Goal: Information Seeking & Learning: Stay updated

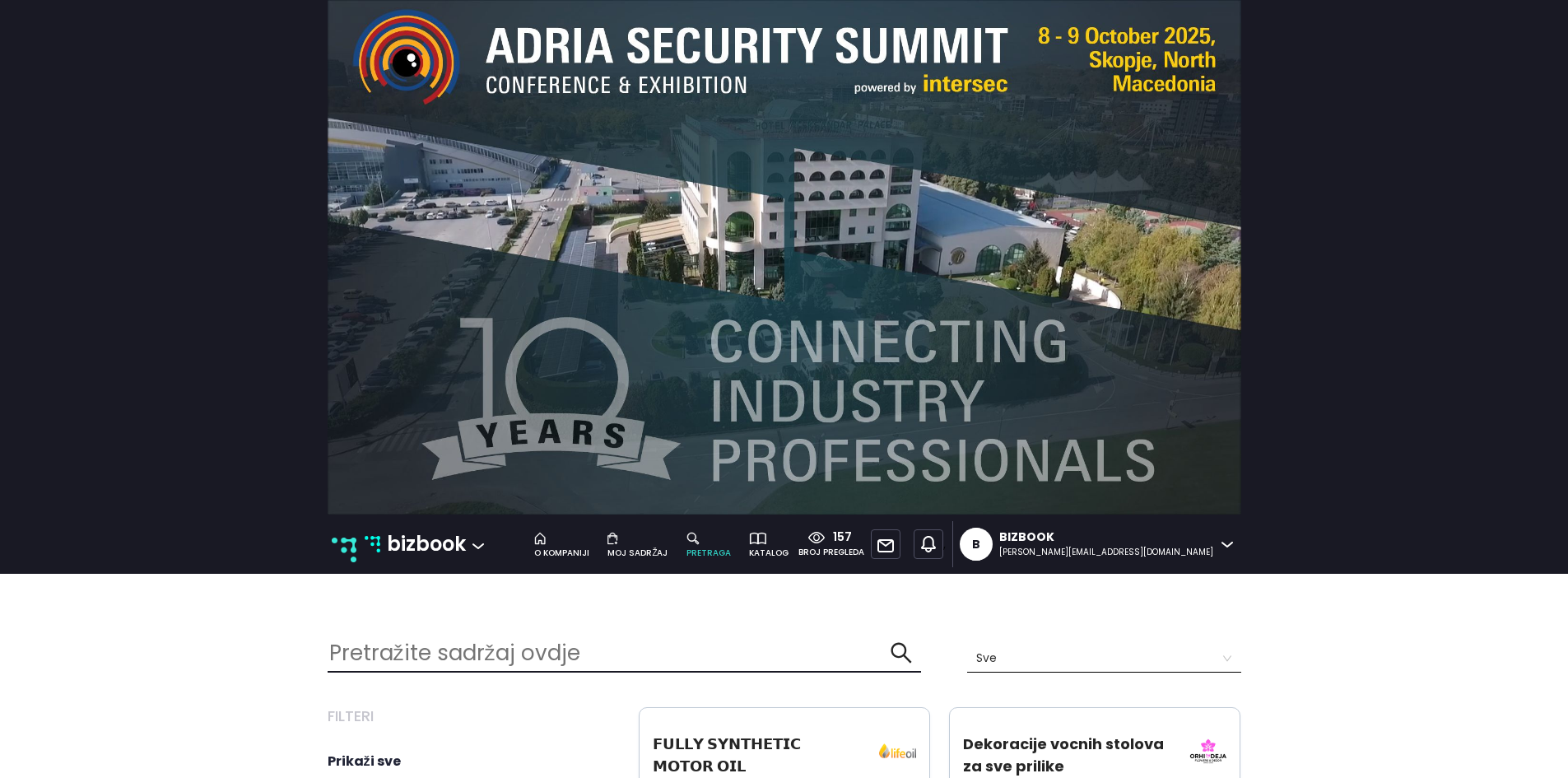
click at [419, 545] on p "bizbook" at bounding box center [427, 544] width 79 height 31
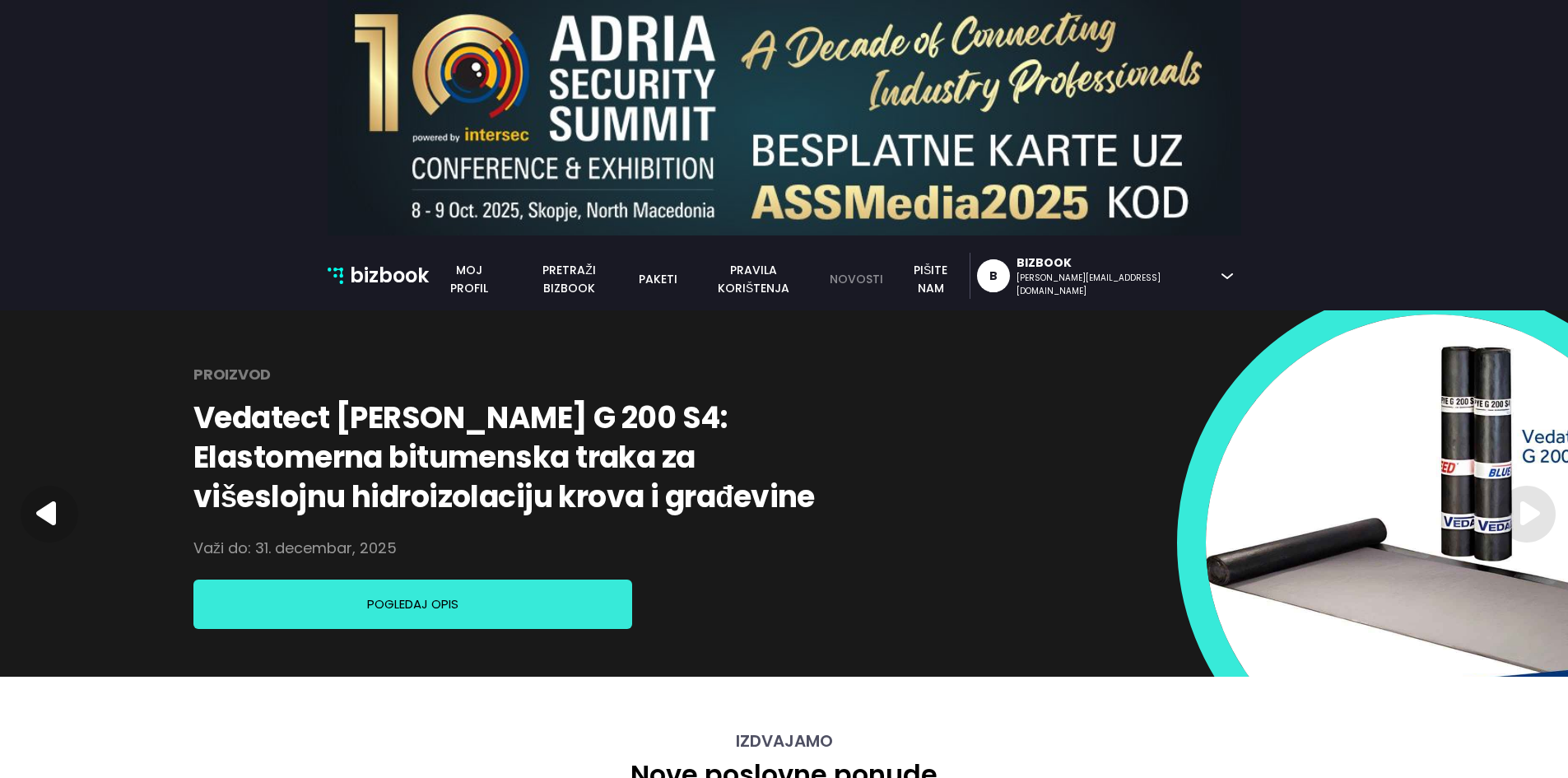
click at [892, 278] on link "novosti" at bounding box center [856, 279] width 73 height 18
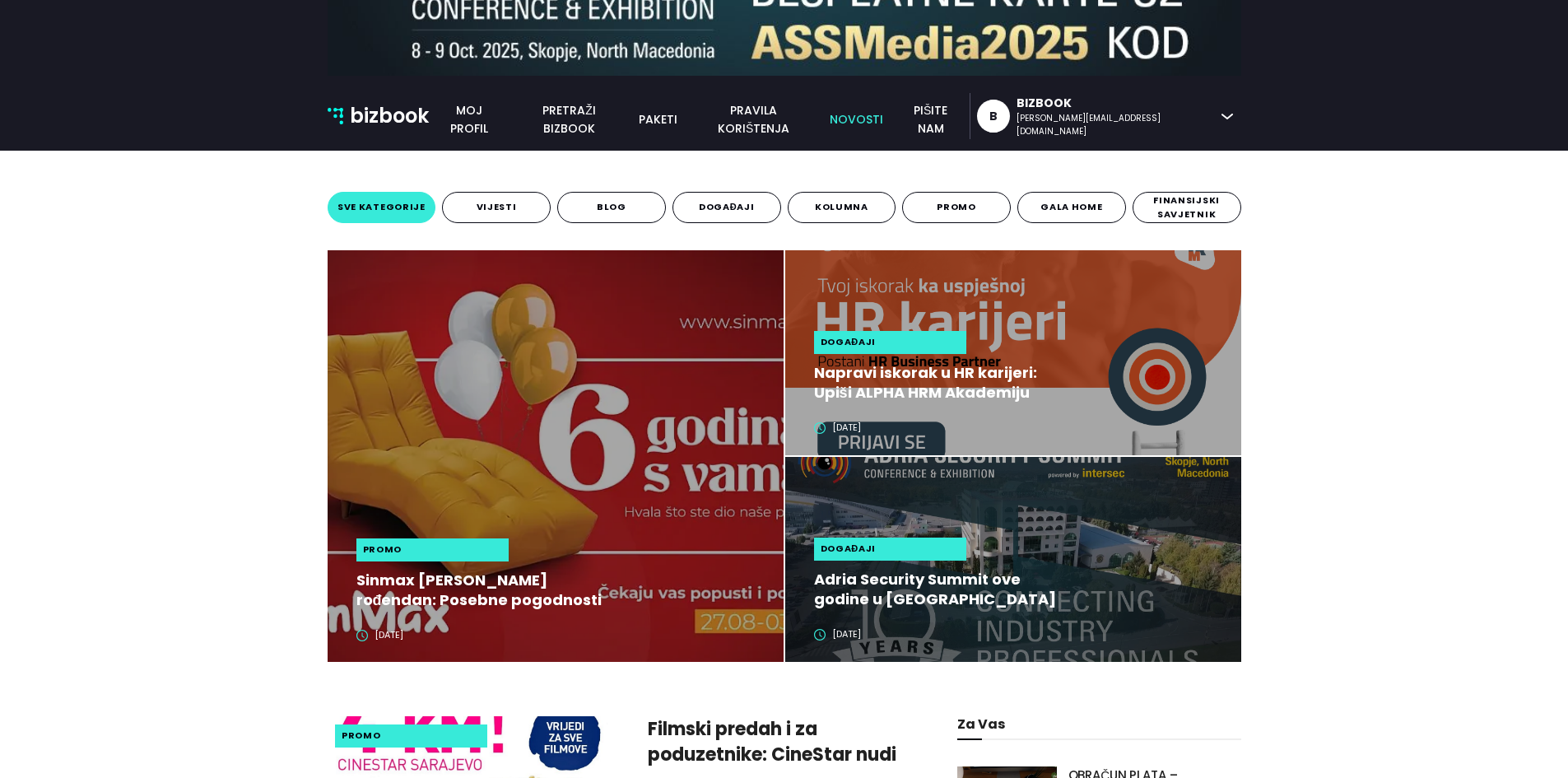
scroll to position [246, 0]
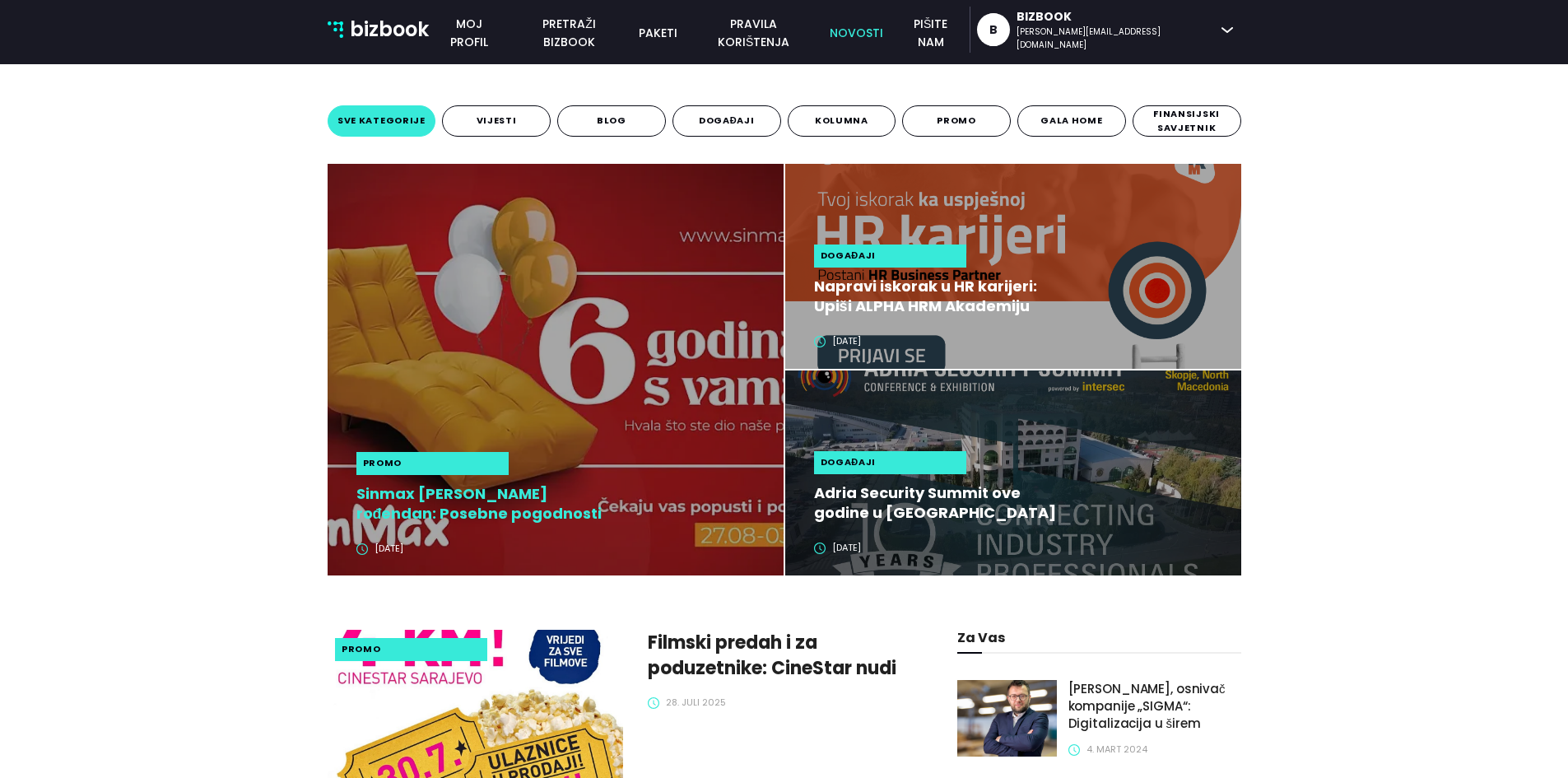
click at [497, 512] on h2 "Sinmax [PERSON_NAME] rođendan: Posebne pogodnosti od 27. augusta do 3. septembra" at bounding box center [479, 503] width 246 height 40
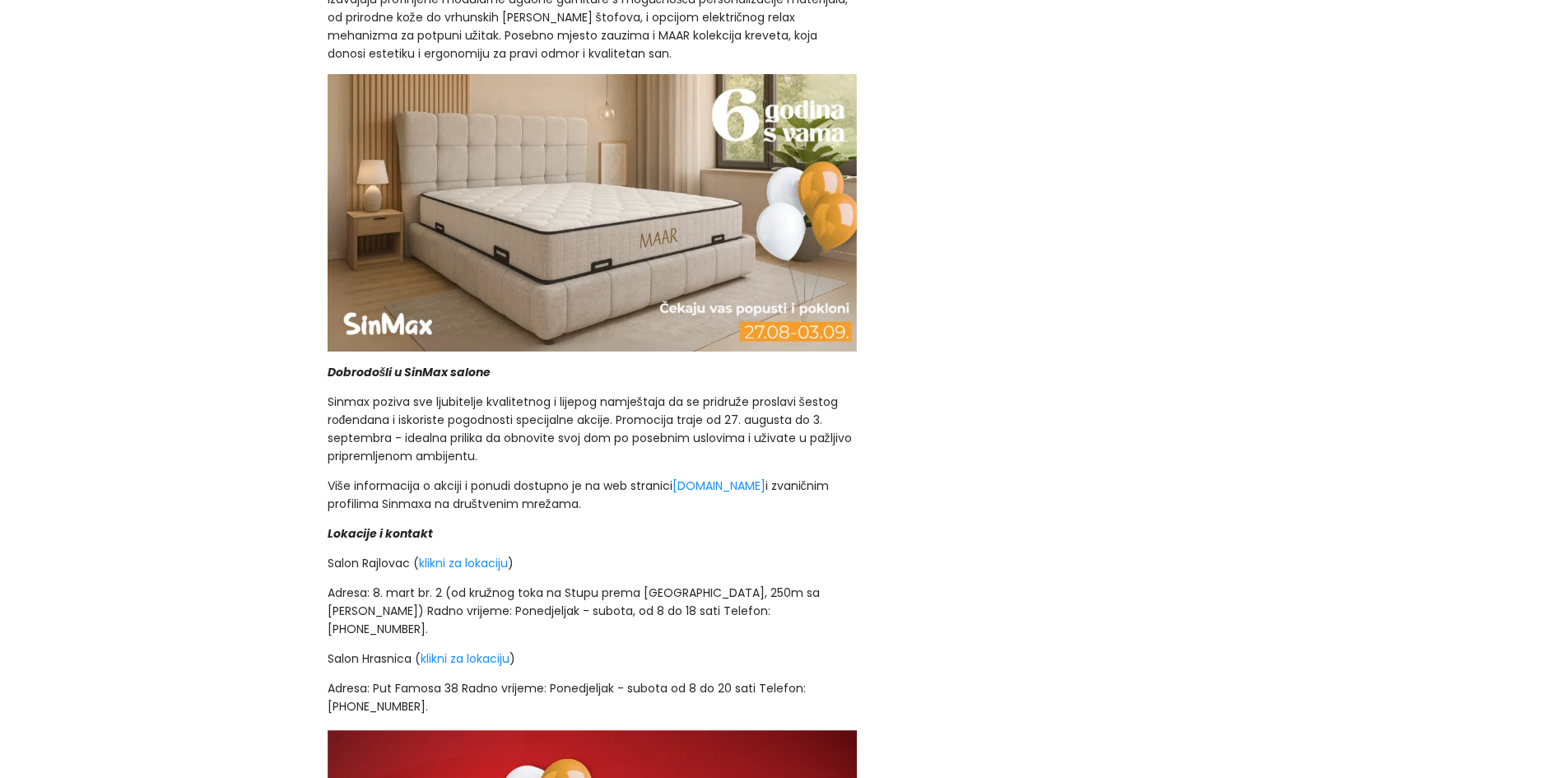
scroll to position [1648, 0]
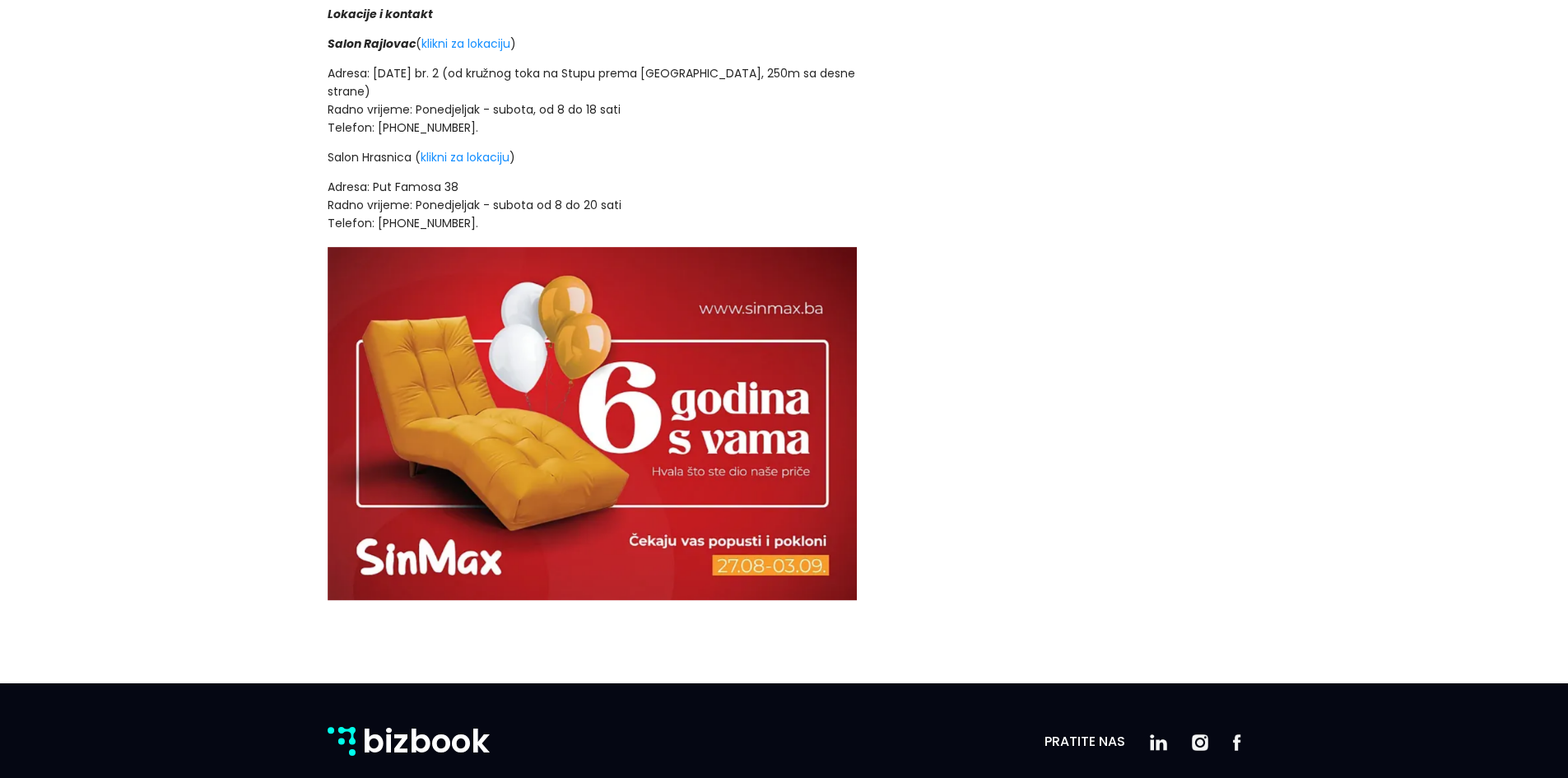
scroll to position [2114, 0]
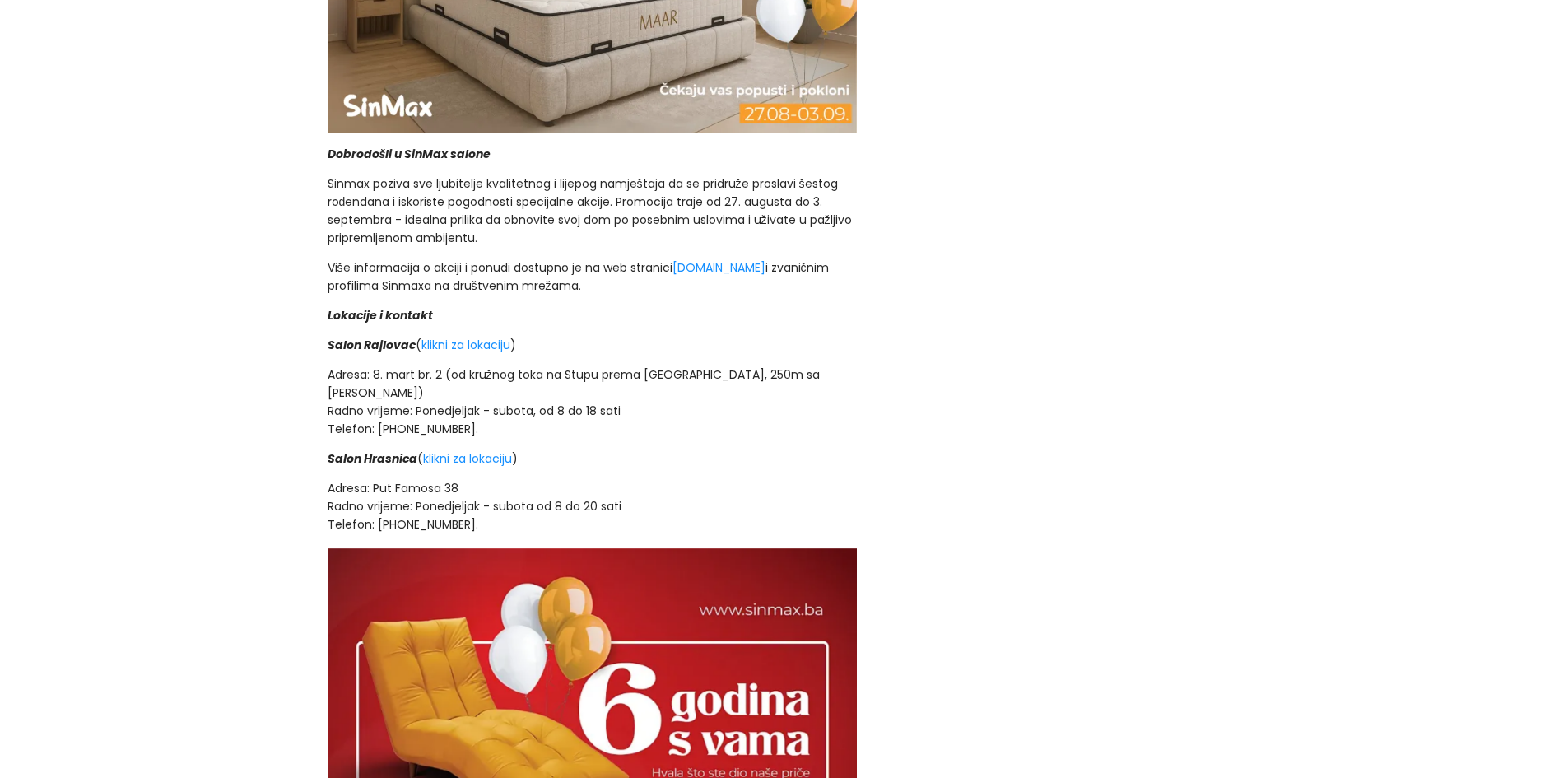
scroll to position [1866, 0]
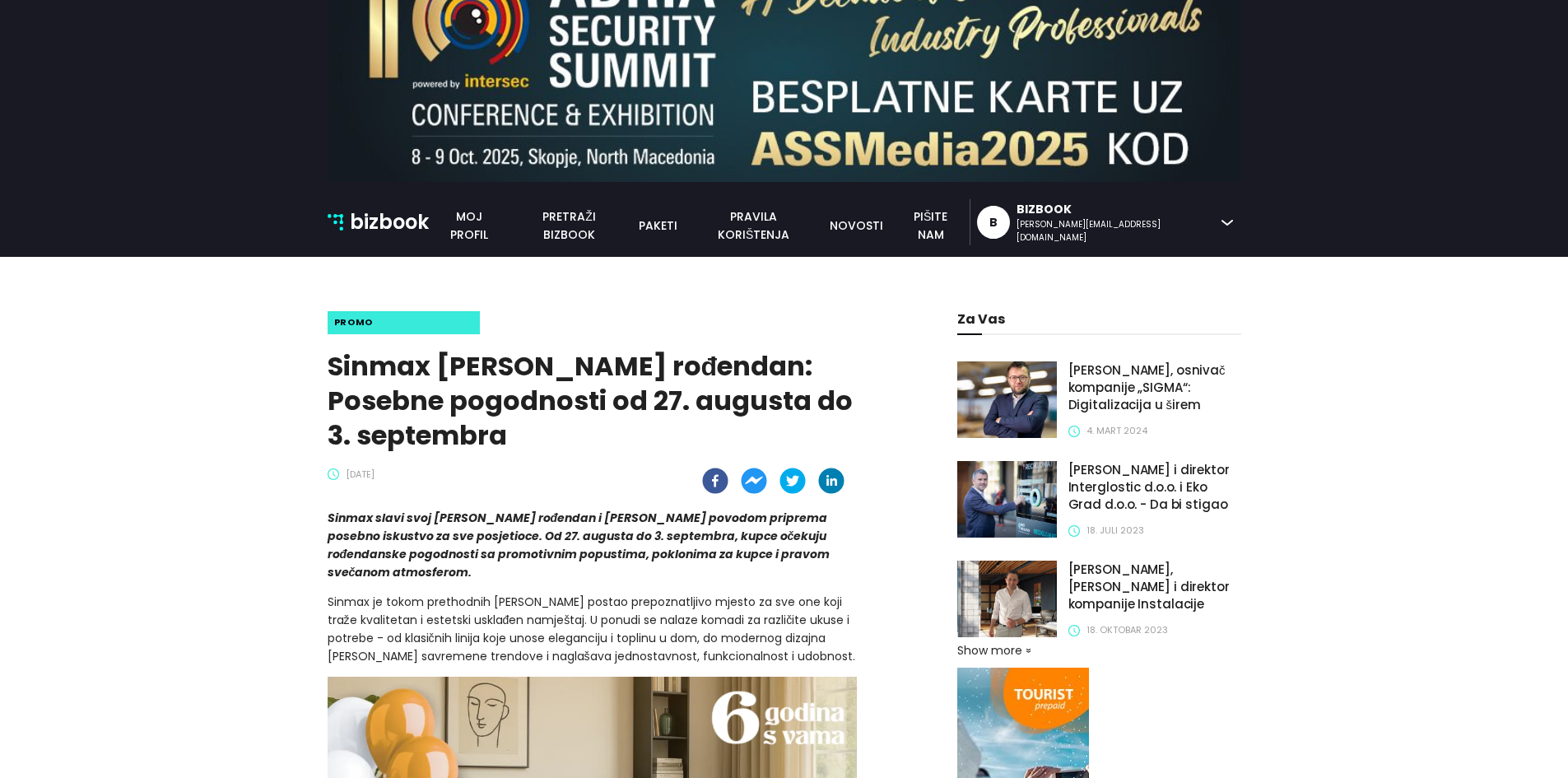
scroll to position [0, 0]
